Goal: Task Accomplishment & Management: Use online tool/utility

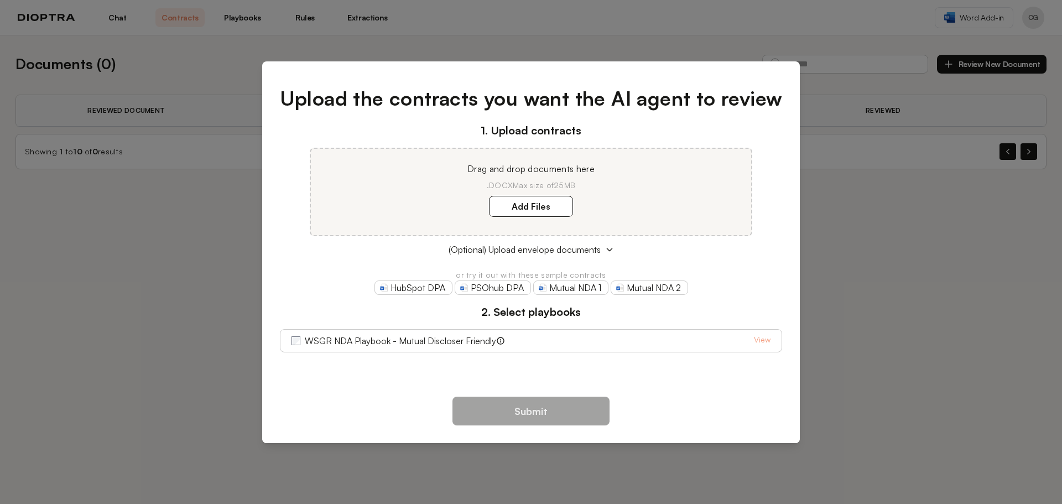
click at [453, 342] on label "WSGR NDA Playbook - Mutual Discloser Friendly" at bounding box center [400, 340] width 191 height 13
click at [366, 340] on label "WSGR NDA Playbook - Mutual Discloser Friendly" at bounding box center [400, 340] width 191 height 13
click at [560, 200] on label "Add Files" at bounding box center [531, 206] width 84 height 21
click at [0, 0] on here "Add Files" at bounding box center [0, 0] width 0 height 0
click at [529, 205] on label "Add Files" at bounding box center [531, 206] width 84 height 21
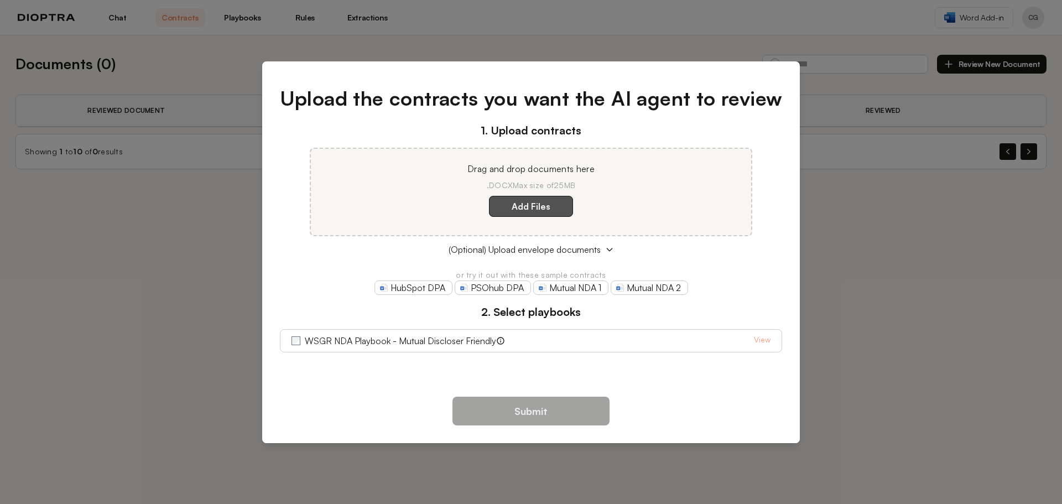
click at [0, 0] on here "Add Files" at bounding box center [0, 0] width 0 height 0
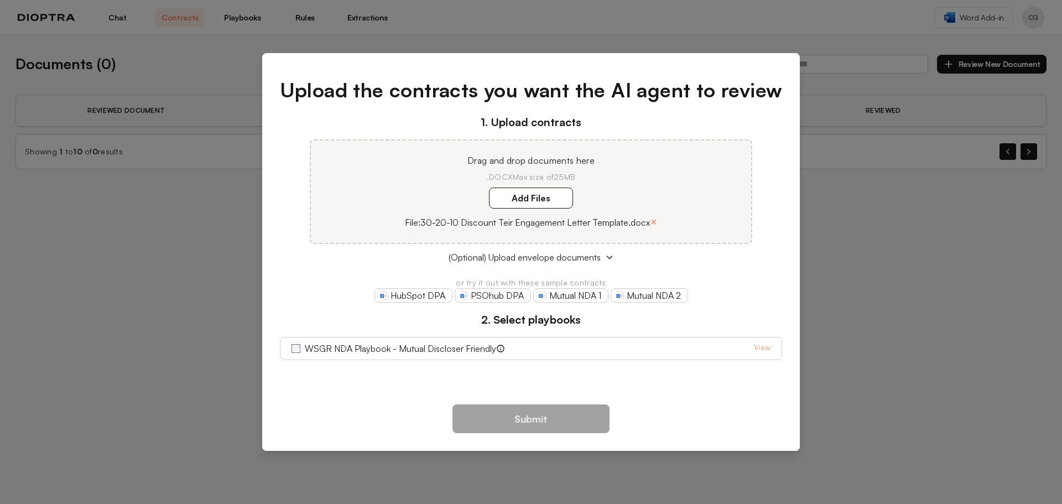
click at [544, 396] on div "Submit" at bounding box center [531, 423] width 538 height 55
click at [484, 257] on span "(Optional) Upload envelope documents" at bounding box center [525, 257] width 152 height 13
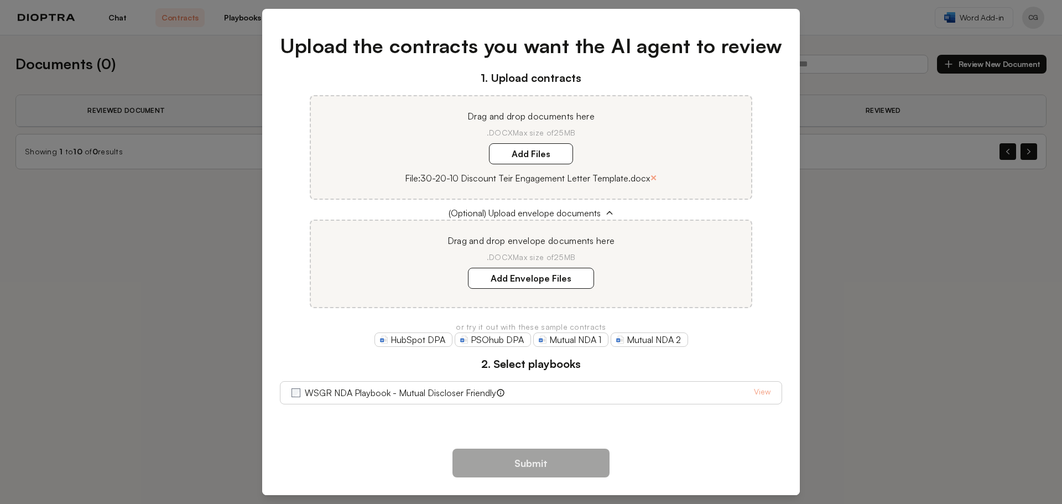
click at [914, 210] on div "Upload the contracts you want the AI agent to review 1. Upload contracts Drag a…" at bounding box center [531, 252] width 1062 height 504
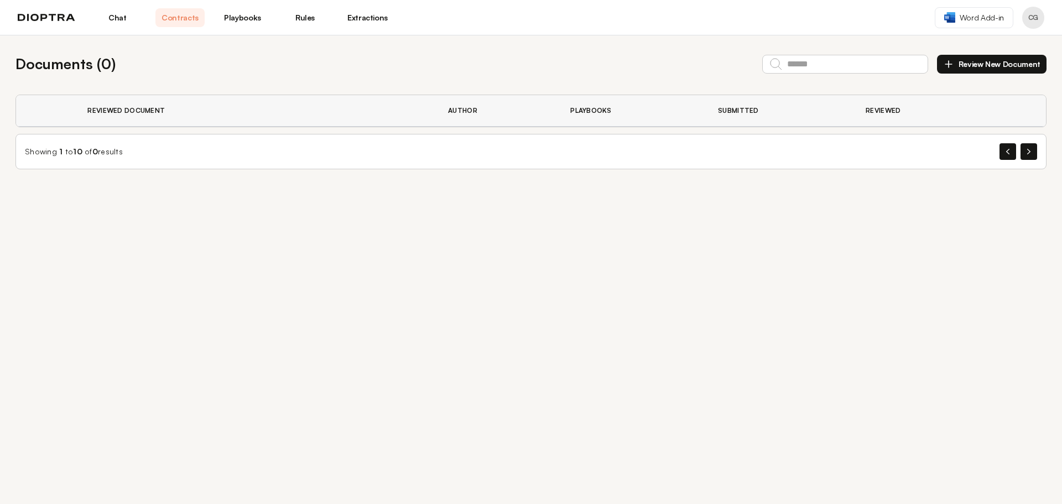
click at [996, 69] on button "Review New Document" at bounding box center [992, 64] width 110 height 19
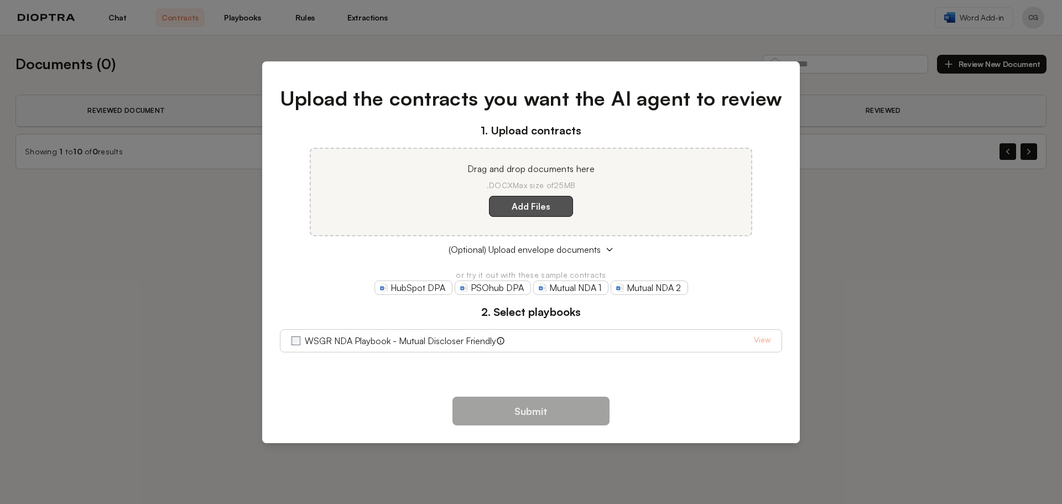
click at [536, 206] on label "Add Files" at bounding box center [531, 206] width 84 height 21
click at [0, 0] on here "Add Files" at bounding box center [0, 0] width 0 height 0
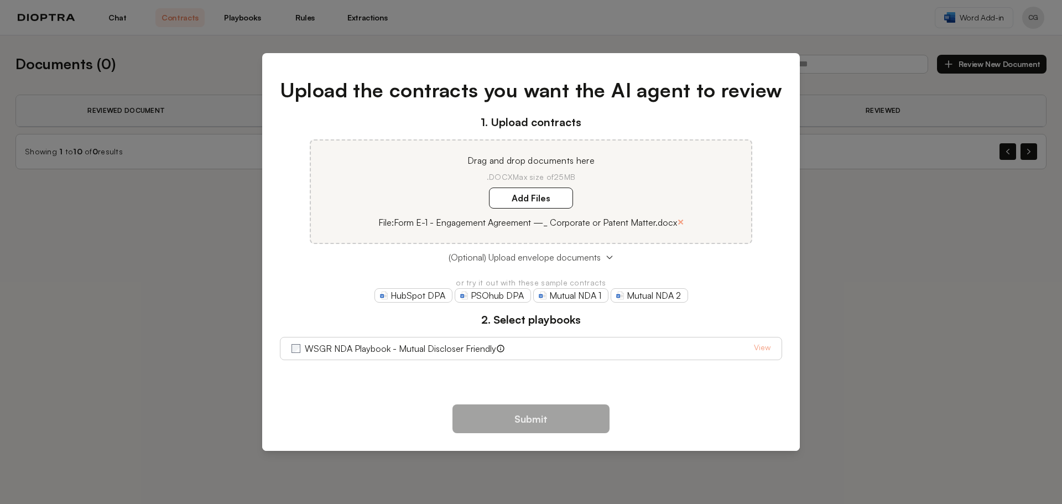
click at [573, 259] on span "(Optional) Upload envelope documents" at bounding box center [525, 257] width 152 height 13
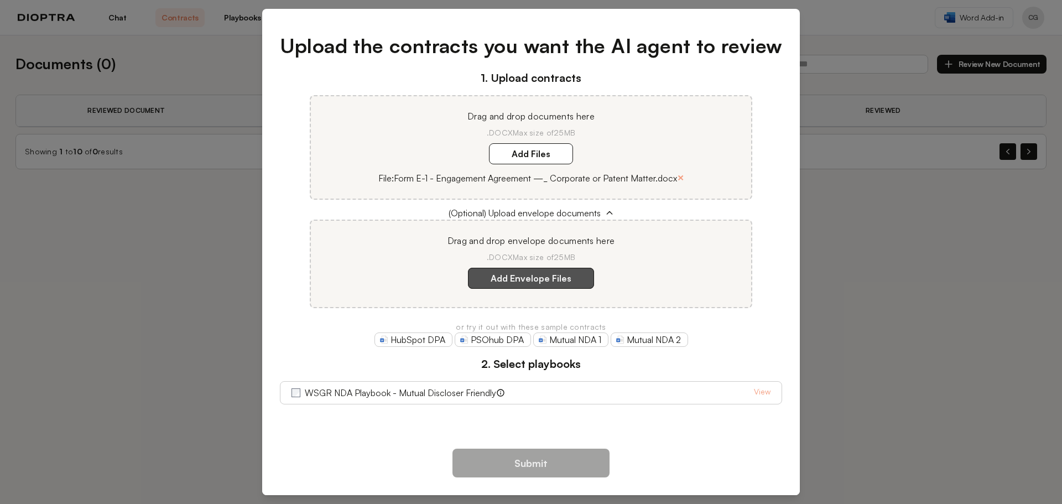
click at [564, 275] on label "Add Envelope Files" at bounding box center [531, 278] width 126 height 21
click at [0, 0] on here "Add Envelope Files" at bounding box center [0, 0] width 0 height 0
click at [432, 343] on link "HubSpot DPA" at bounding box center [414, 339] width 78 height 14
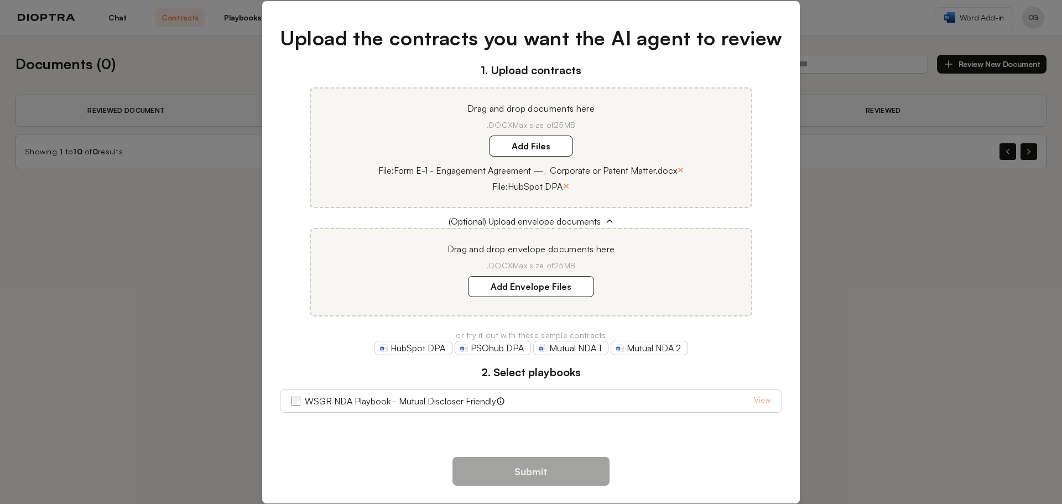
click at [928, 209] on div "Upload the contracts you want the AI agent to review 1. Upload contracts Drag a…" at bounding box center [531, 252] width 1062 height 504
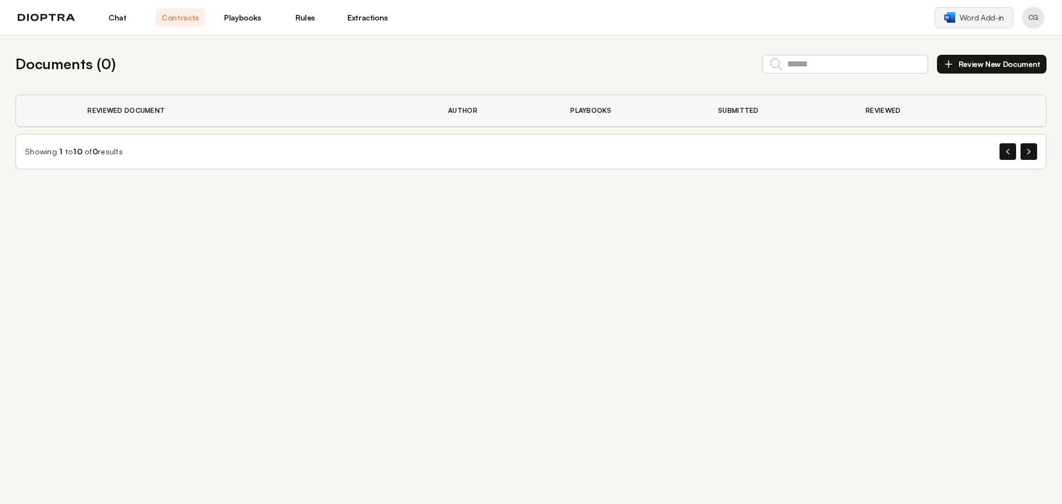
click at [978, 27] on link "Word Add-in" at bounding box center [974, 17] width 79 height 21
click at [222, 248] on div "Documents ( 0 ) Review New Document Reviewed Document Author Playbooks Submitte…" at bounding box center [531, 269] width 1062 height 469
